Goal: Transaction & Acquisition: Register for event/course

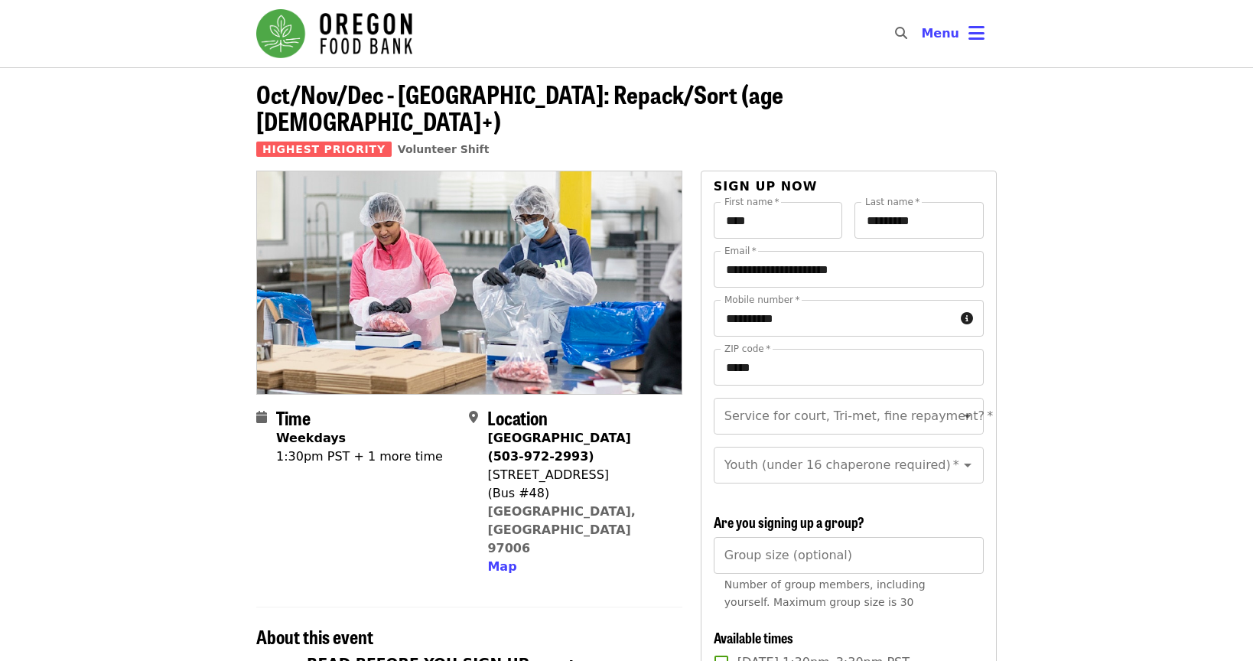
click at [464, 101] on span "Oct/Nov/Dec - [GEOGRAPHIC_DATA]: Repack/Sort (age [DEMOGRAPHIC_DATA]+)" at bounding box center [519, 107] width 527 height 63
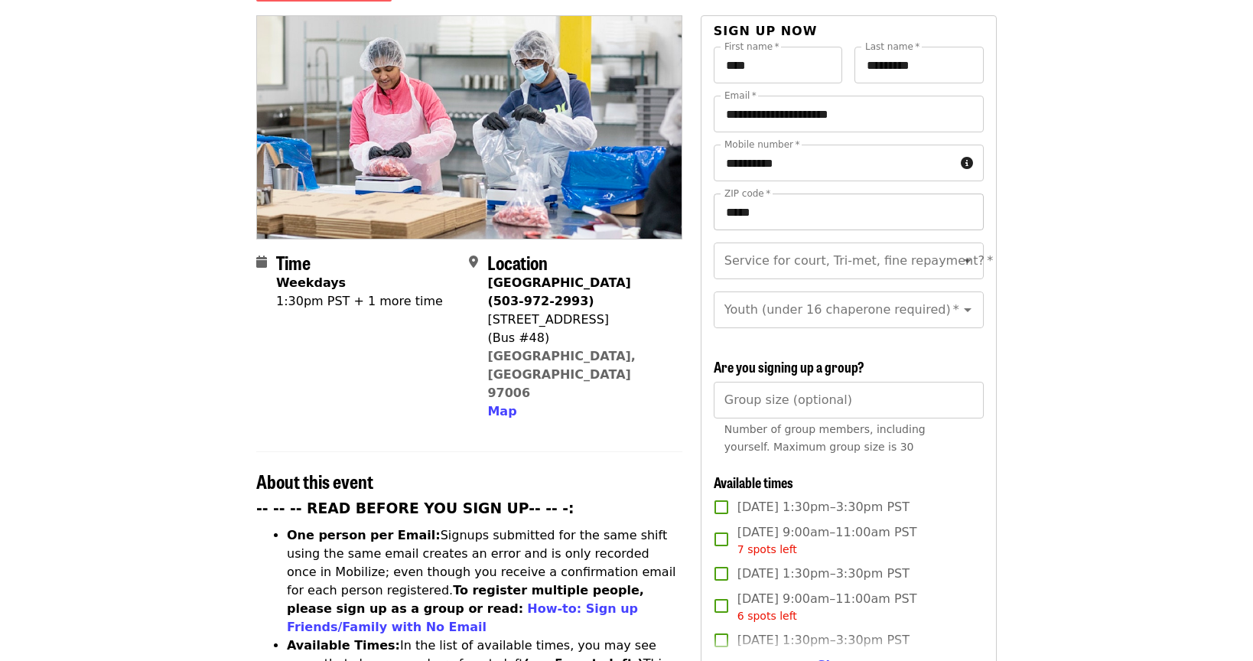
scroll to position [470, 0]
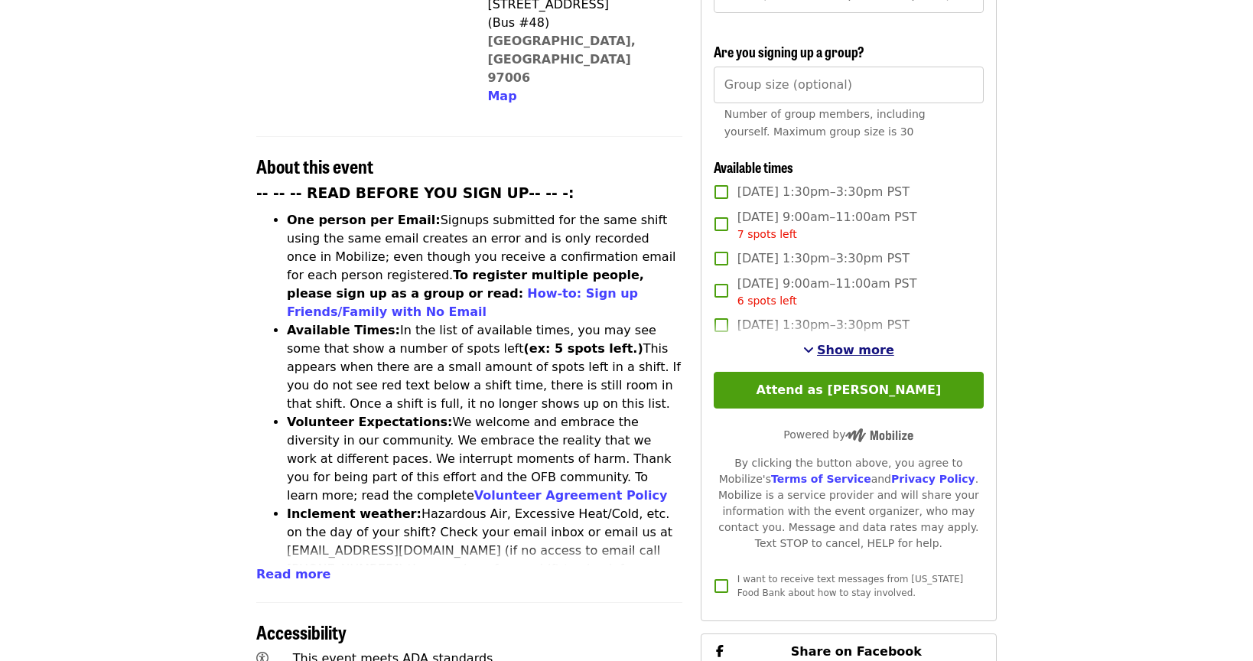
click at [863, 343] on span "Show more" at bounding box center [855, 350] width 77 height 15
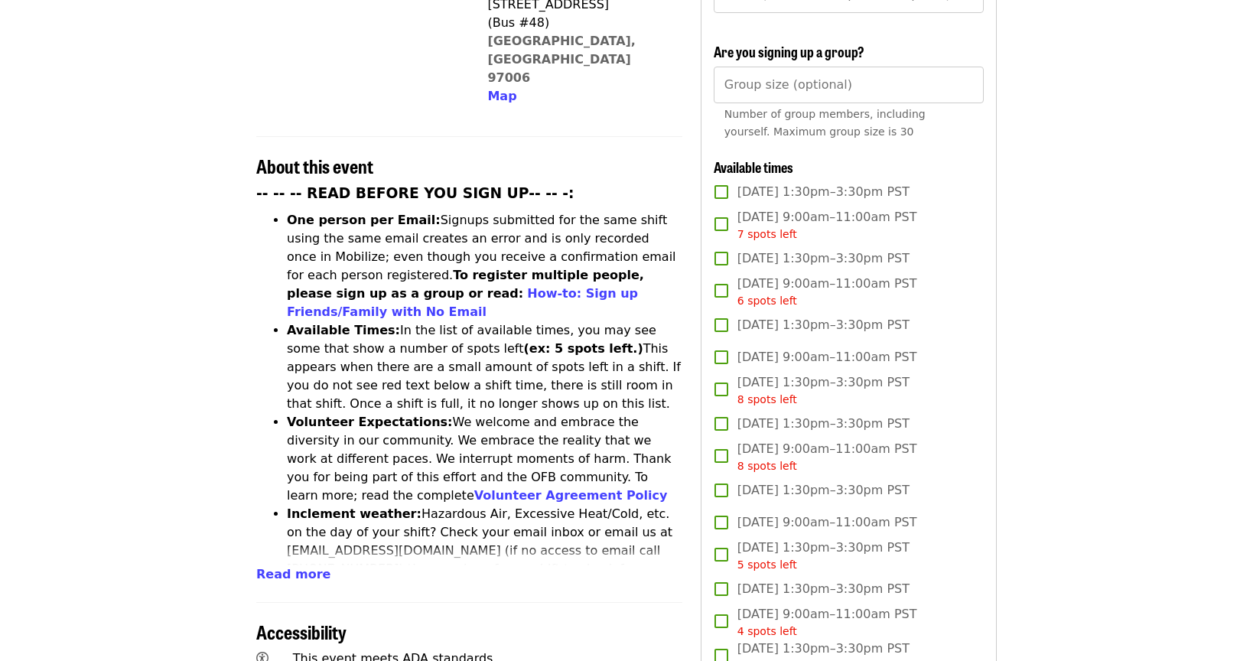
scroll to position [0, 0]
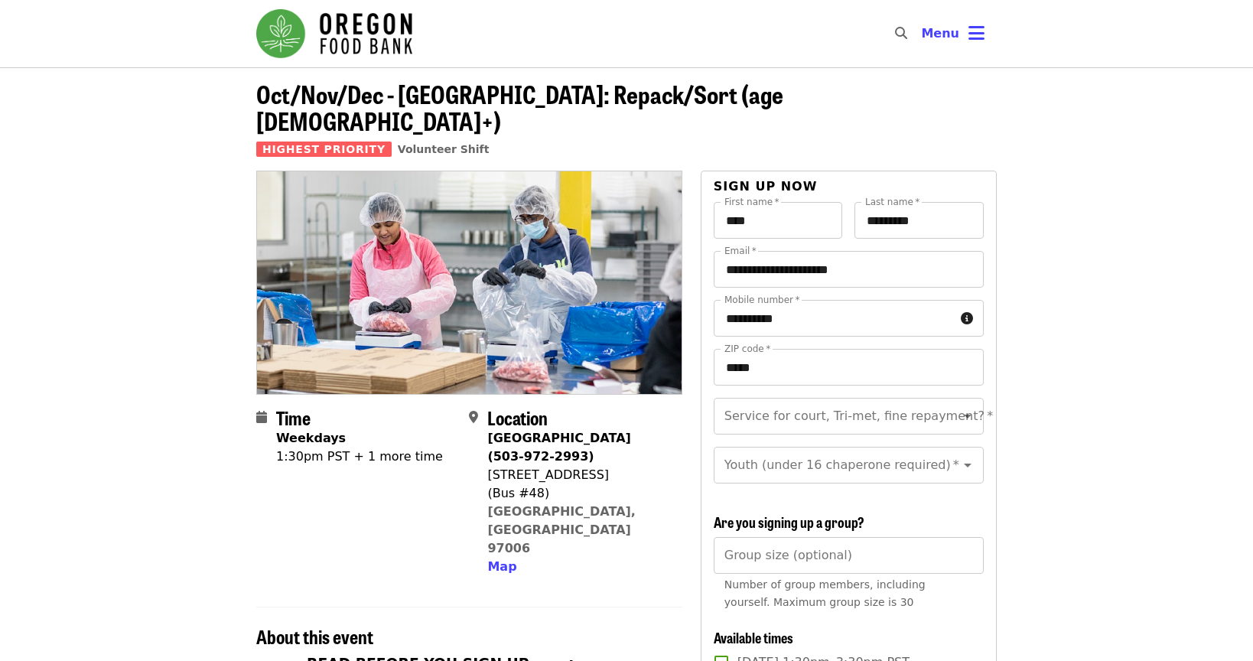
click at [369, 31] on img "Main navigation" at bounding box center [334, 33] width 156 height 49
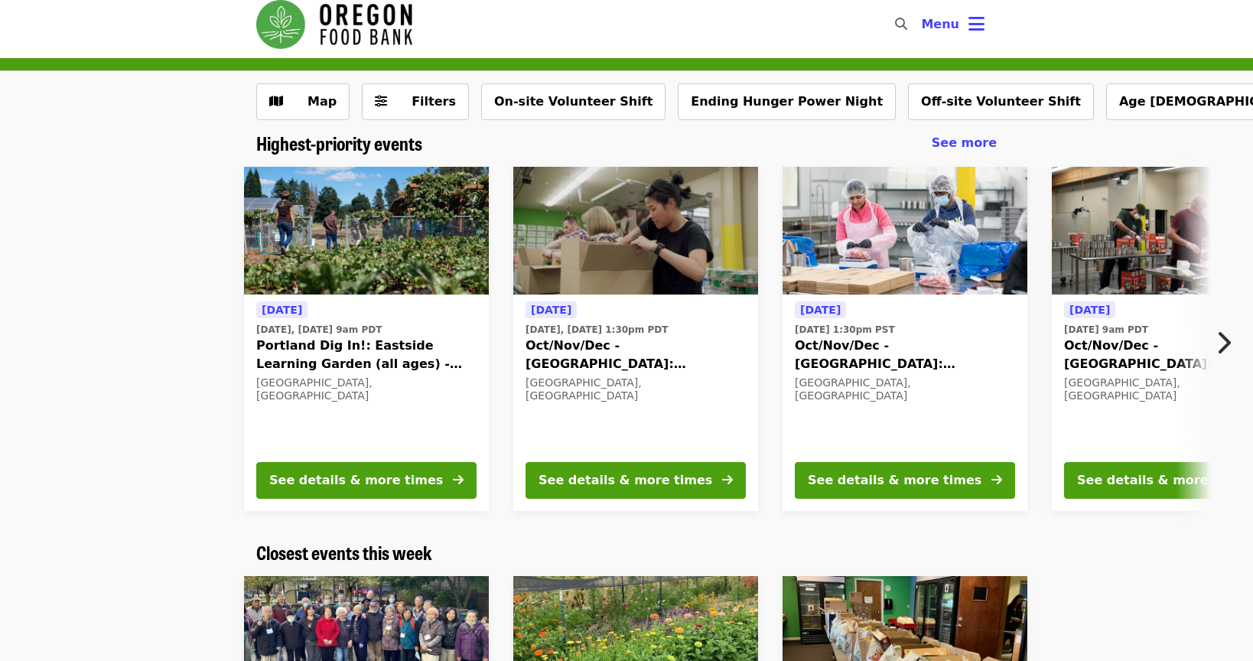
scroll to position [12, 0]
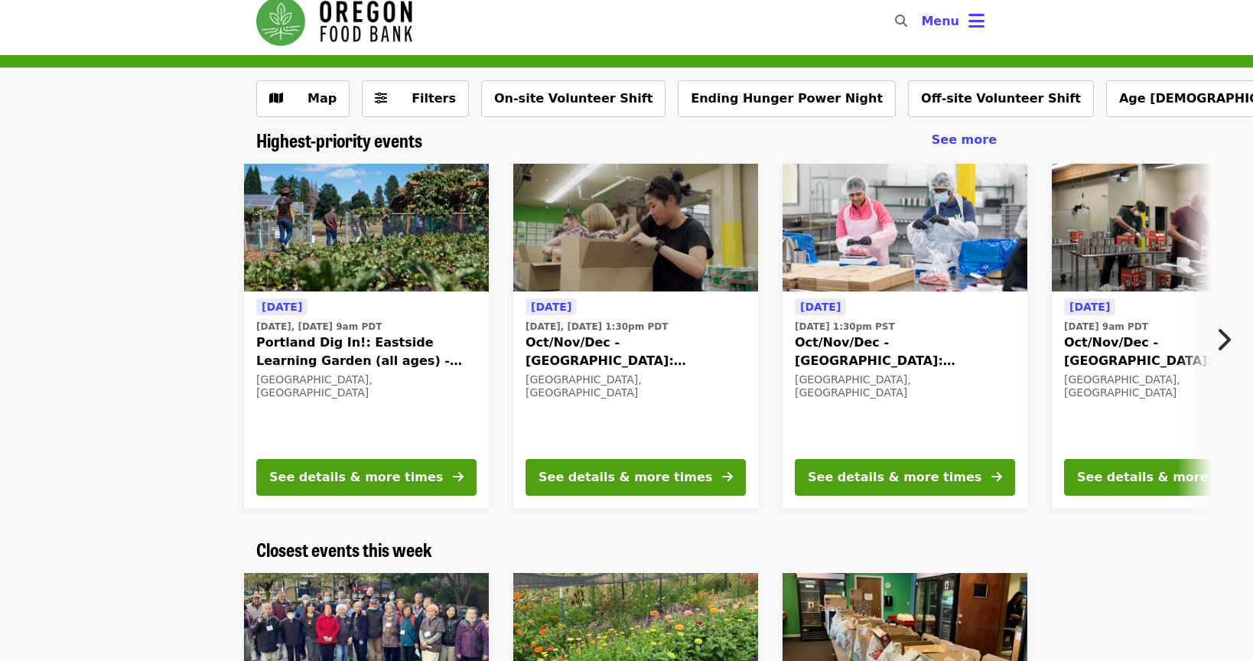
click at [651, 372] on div "[DATE] [DATE], [DATE] 1:30pm PDT Oct/Nov/Dec - [GEOGRAPHIC_DATA]: Repack/Sort (…" at bounding box center [635, 372] width 220 height 148
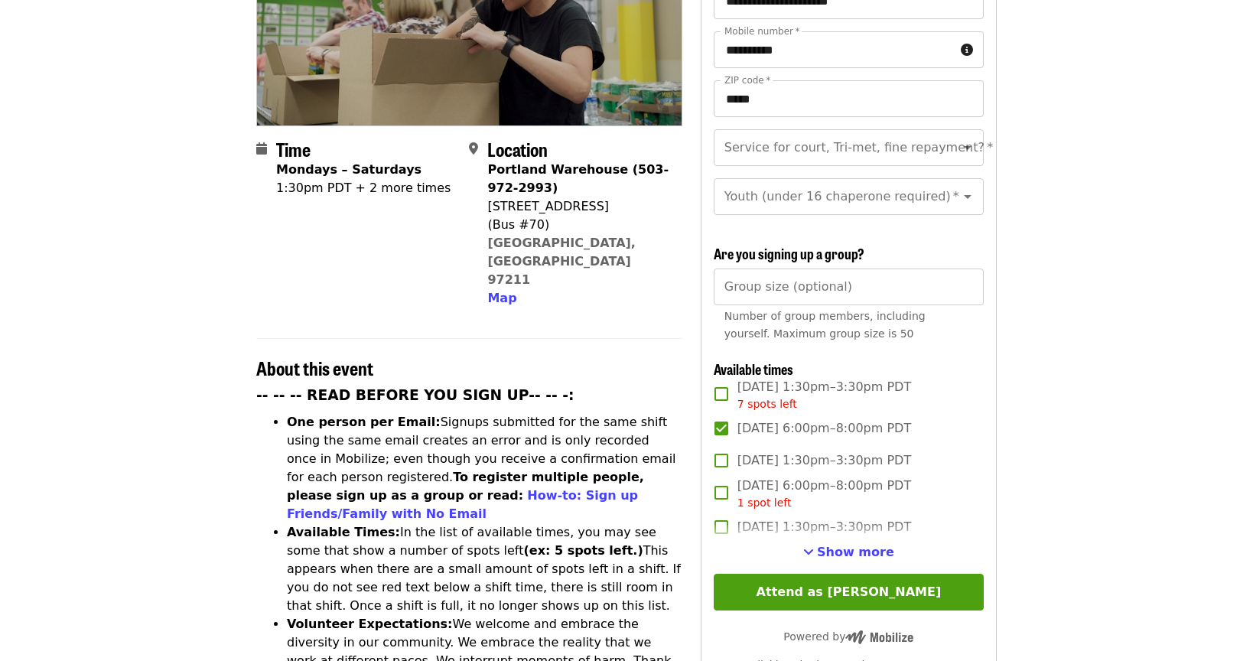
scroll to position [283, 0]
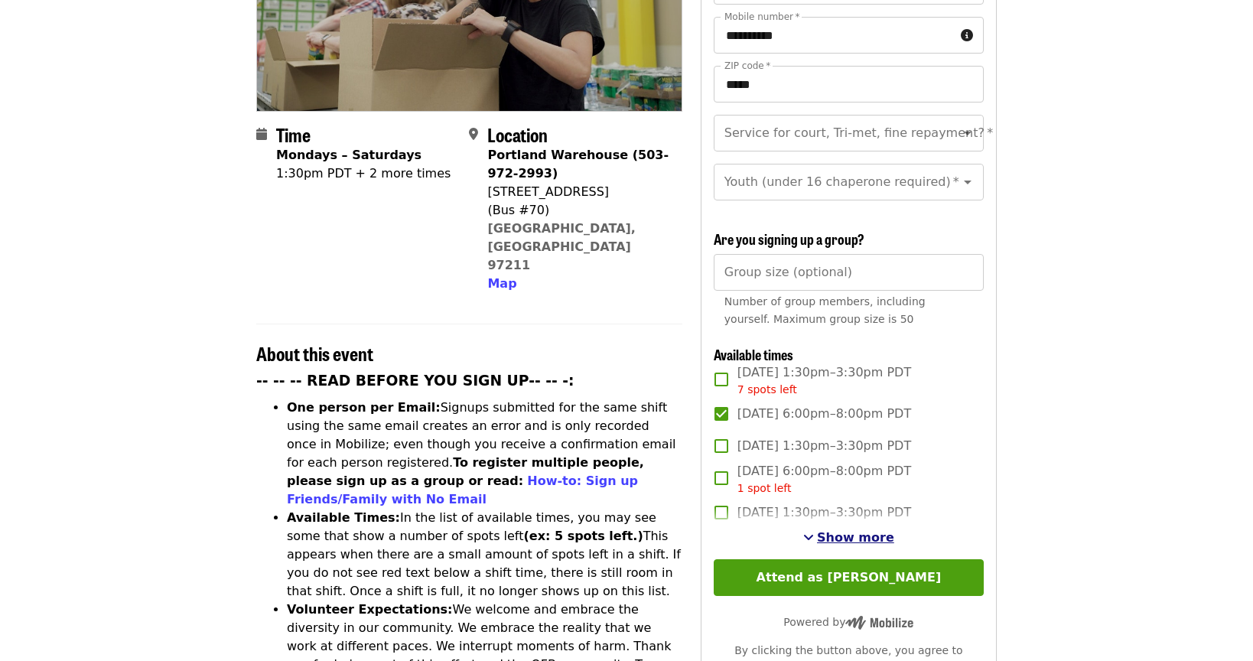
click at [835, 530] on span "Show more" at bounding box center [855, 537] width 77 height 15
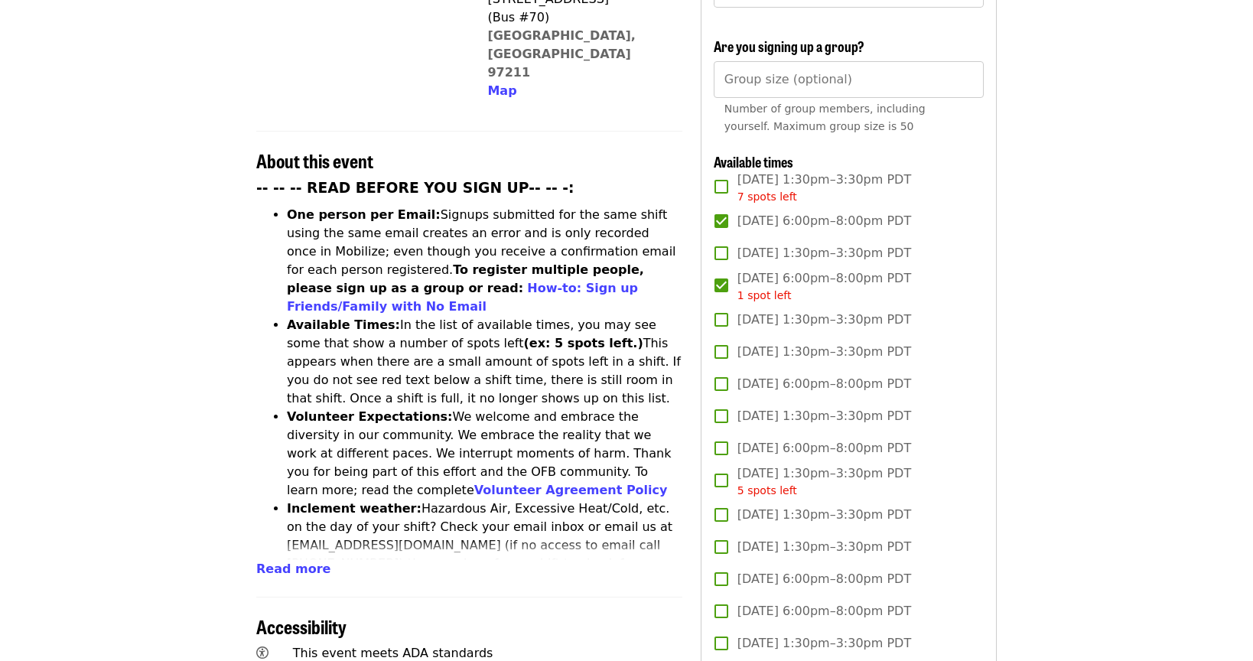
scroll to position [480, 0]
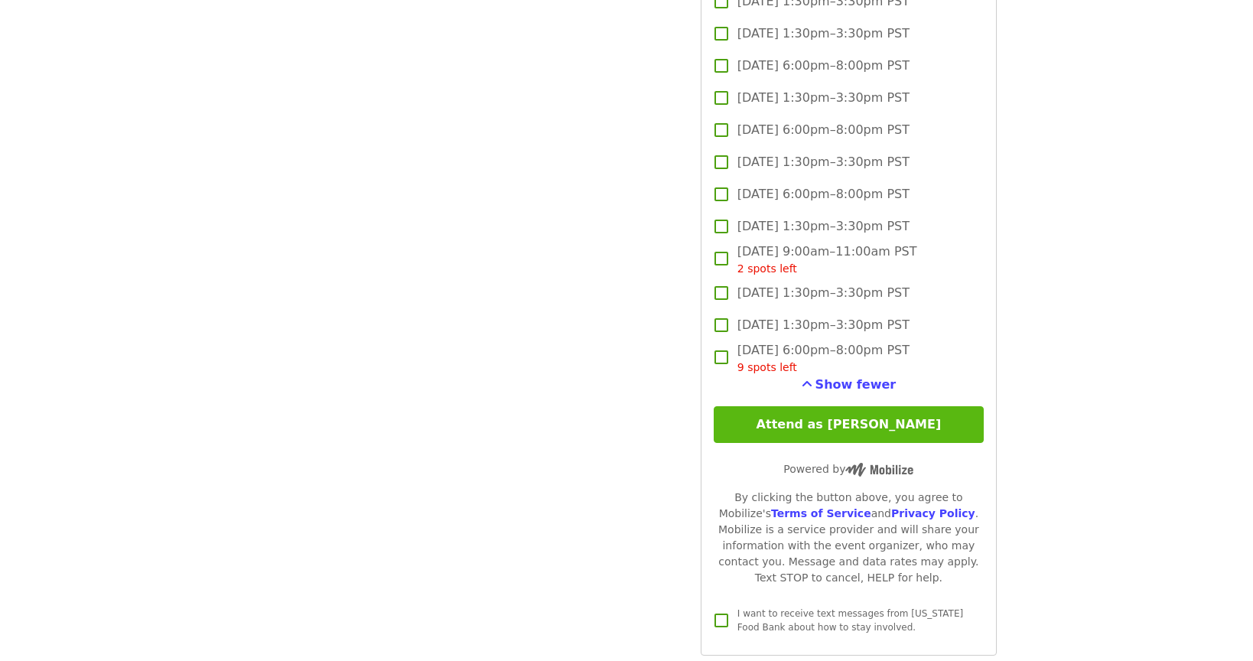
click at [930, 406] on button "Attend as [PERSON_NAME]" at bounding box center [849, 424] width 270 height 37
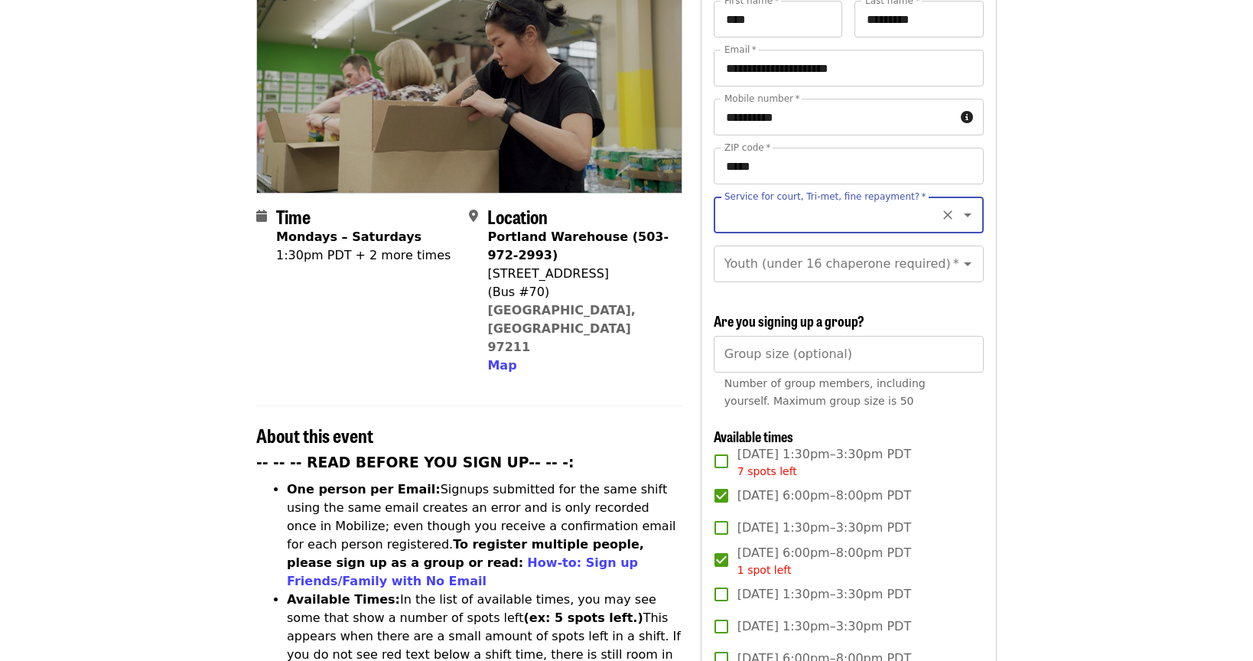
scroll to position [98, 0]
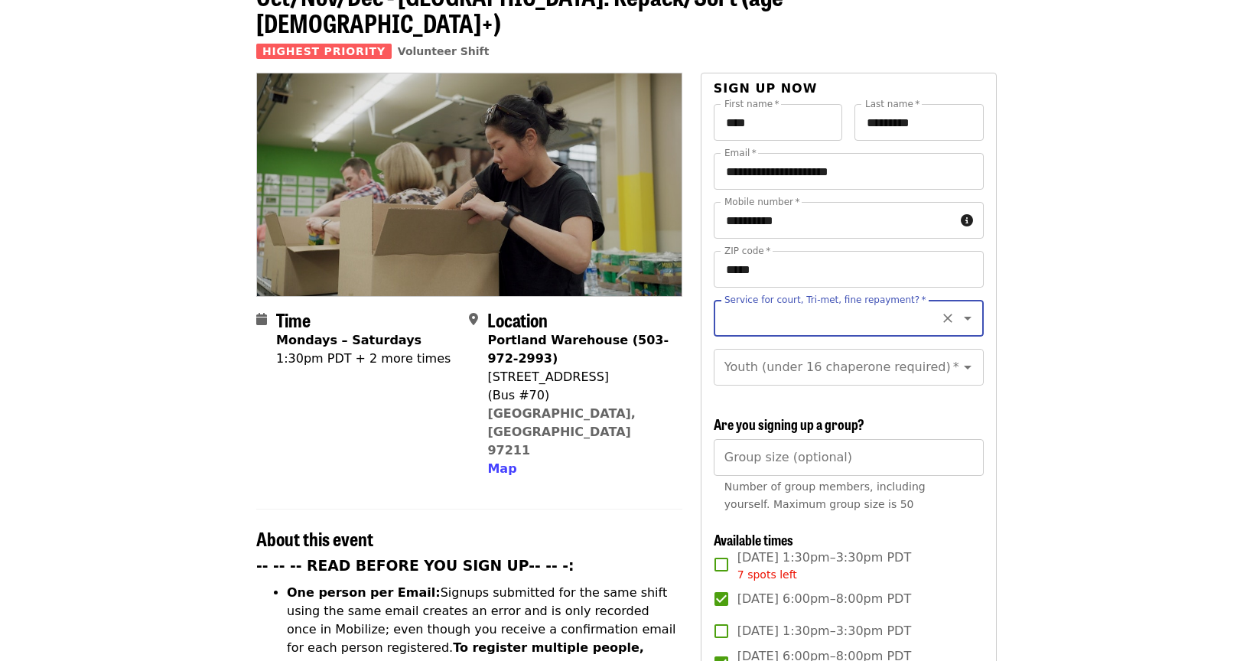
click at [891, 295] on label "Service for court, Tri-met, fine repayment?   *" at bounding box center [825, 299] width 202 height 9
click at [891, 304] on input "Service for court, Tri-met, fine repayment?   *" at bounding box center [830, 318] width 208 height 29
click at [890, 304] on input "Service for court, Tri-met, fine repayment?   *" at bounding box center [830, 318] width 208 height 29
click at [747, 369] on li "Yes- Form required. See shift description for link" at bounding box center [848, 370] width 270 height 46
type input "**********"
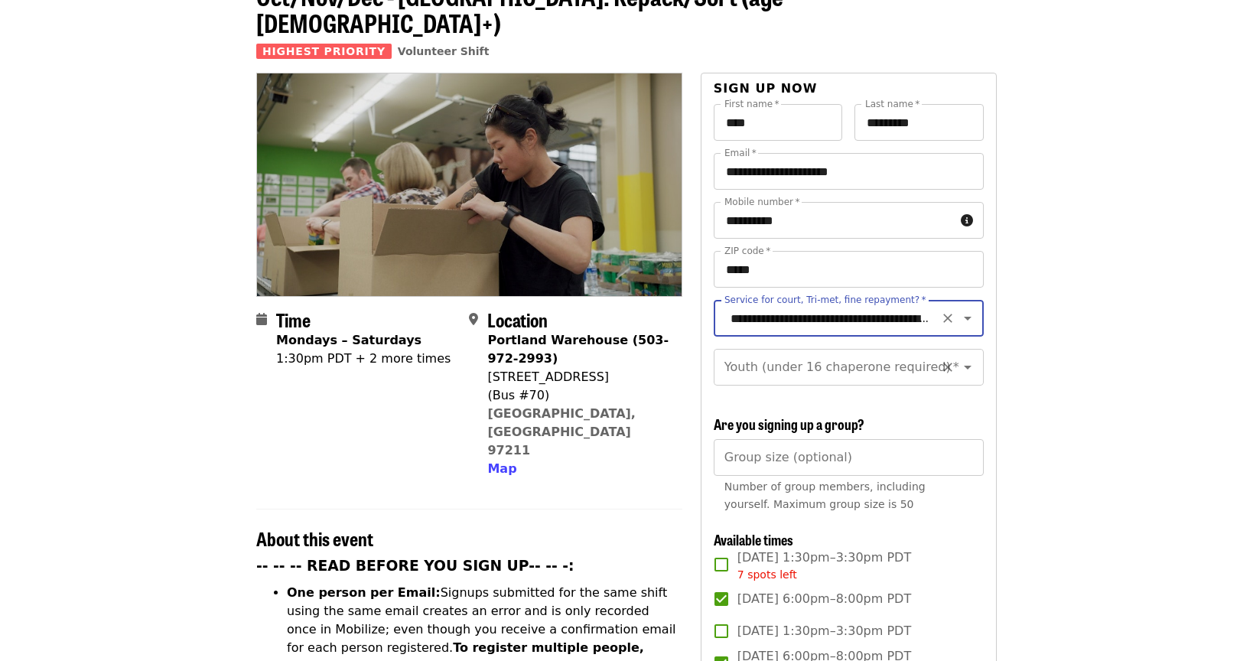
click at [800, 353] on input "Youth (under 16 chaperone required)   *" at bounding box center [830, 367] width 208 height 29
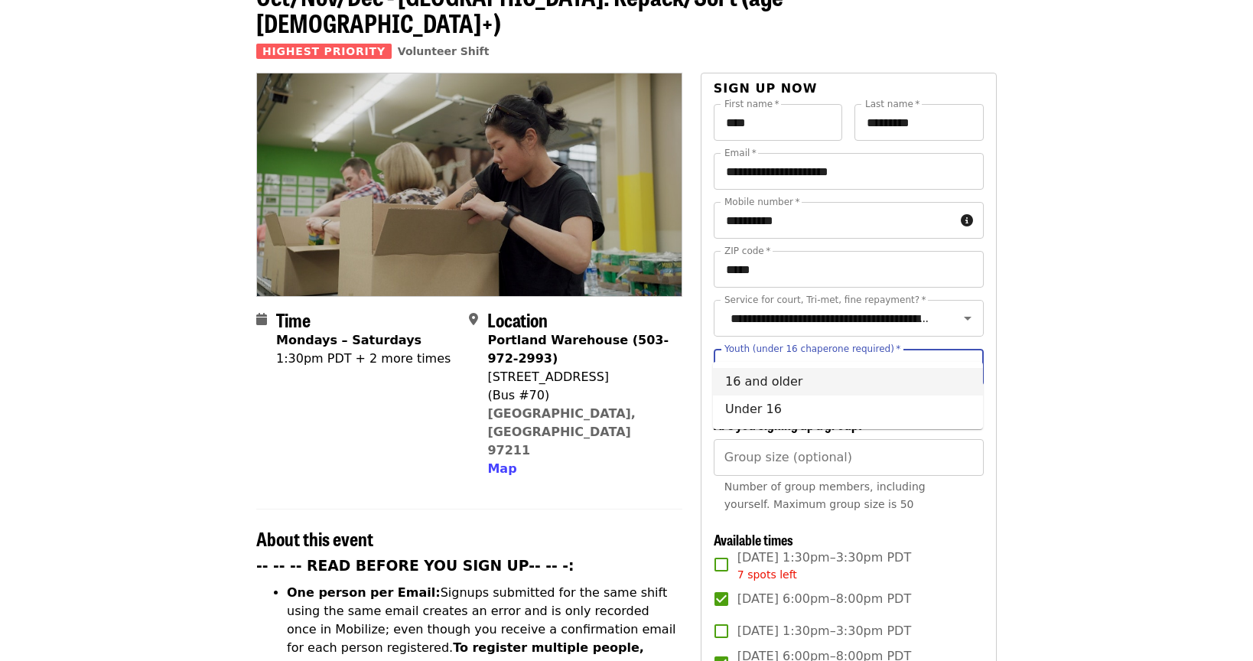
click at [793, 378] on li "16 and older" at bounding box center [848, 382] width 270 height 28
type input "**********"
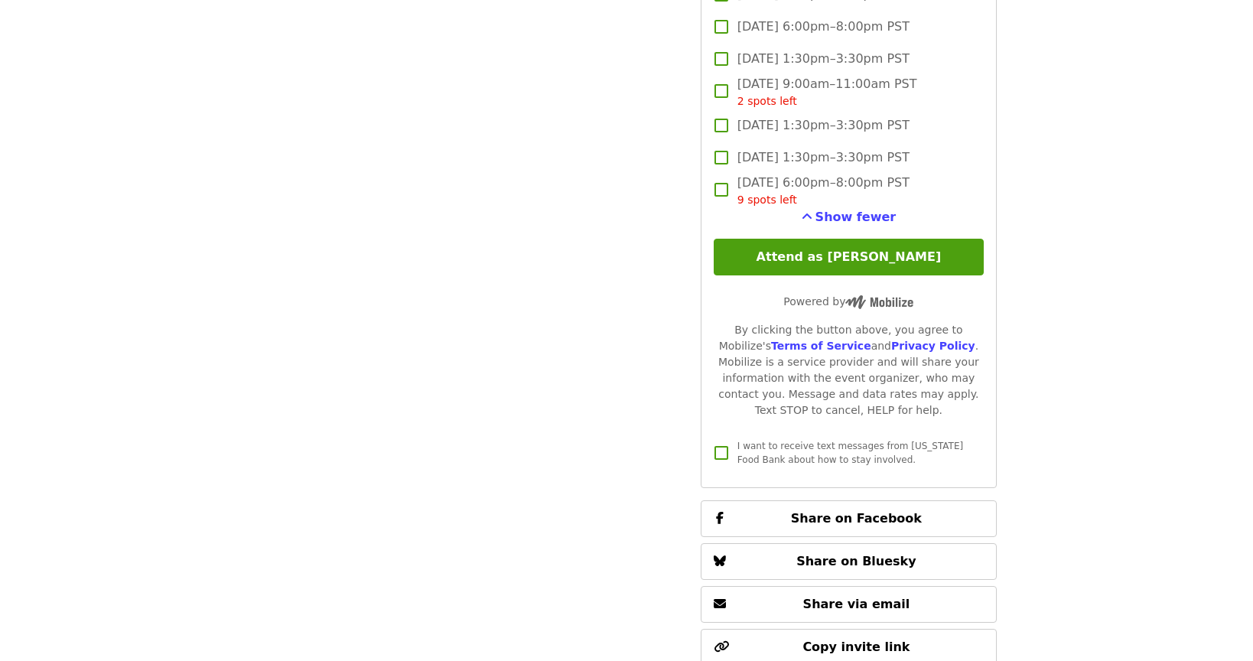
scroll to position [2398, 0]
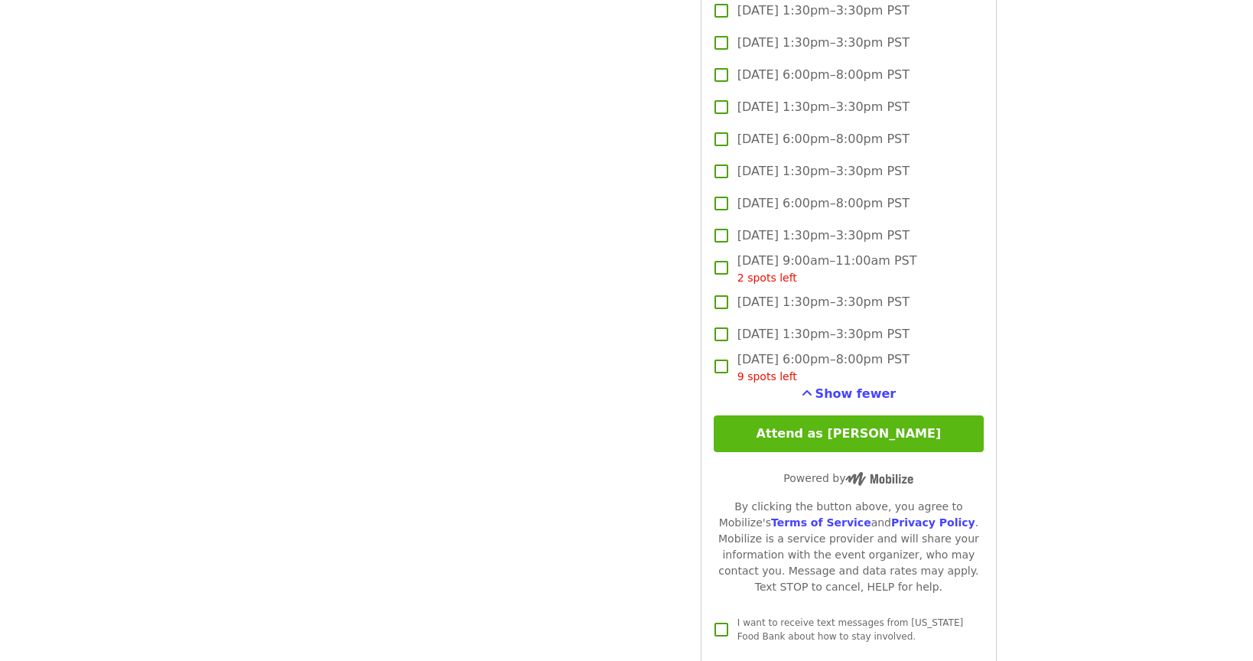
click at [821, 415] on button "Attend as [PERSON_NAME]" at bounding box center [849, 433] width 270 height 37
